Goal: Task Accomplishment & Management: Complete application form

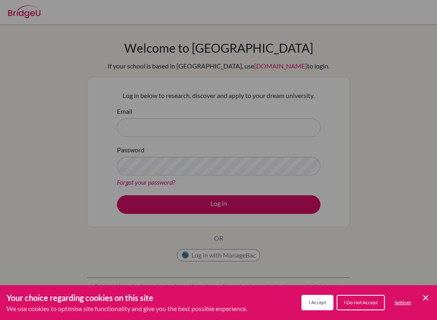
click at [404, 108] on div "Cookie Preferences" at bounding box center [218, 160] width 437 height 320
click at [319, 297] on button "I Accept" at bounding box center [318, 302] width 32 height 15
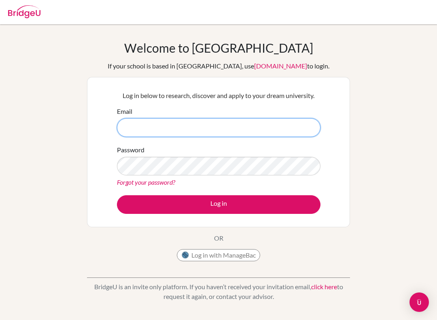
click at [294, 135] on input "Email" at bounding box center [219, 127] width 204 height 19
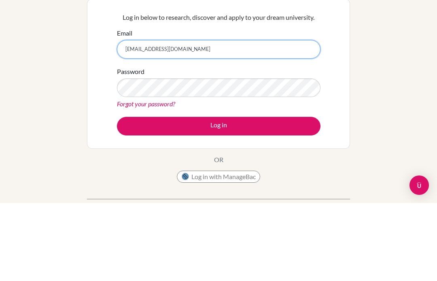
type input "zhk@hanacademy.edu.hk"
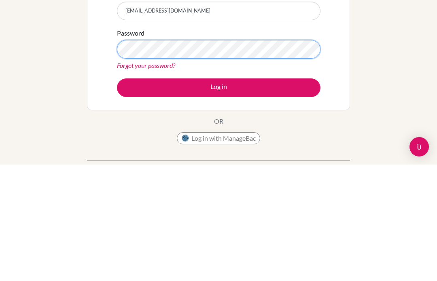
click at [219, 195] on button "Log in" at bounding box center [219, 204] width 204 height 19
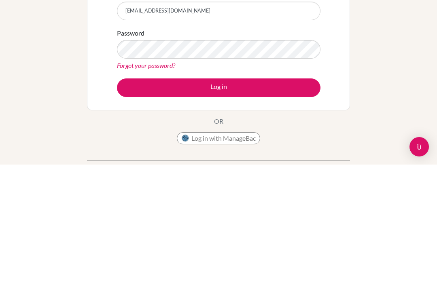
click at [293, 195] on button "Log in" at bounding box center [219, 204] width 204 height 19
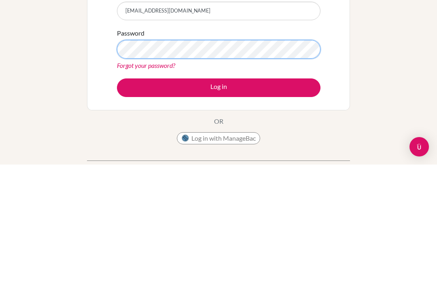
scroll to position [117, 0]
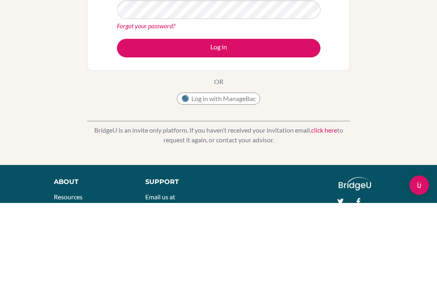
scroll to position [78, 0]
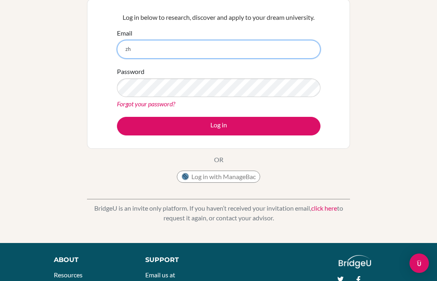
type input "zhk"
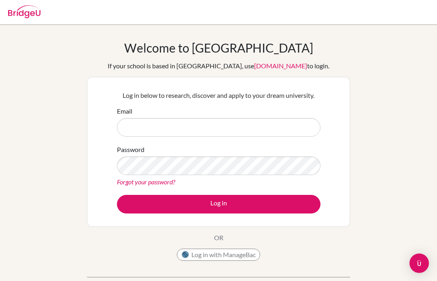
click at [279, 123] on input "Email" at bounding box center [219, 127] width 204 height 19
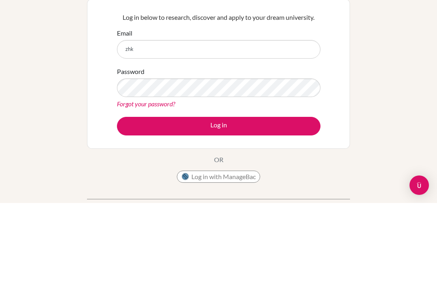
type input "[EMAIL_ADDRESS][DOMAIN_NAME]"
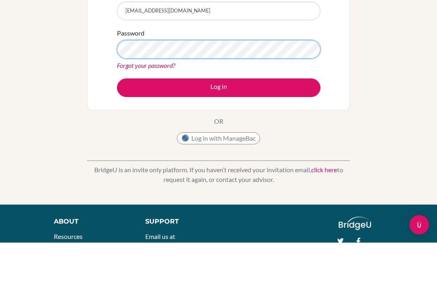
click at [219, 117] on button "Log in" at bounding box center [219, 126] width 204 height 19
